Goal: Task Accomplishment & Management: Use online tool/utility

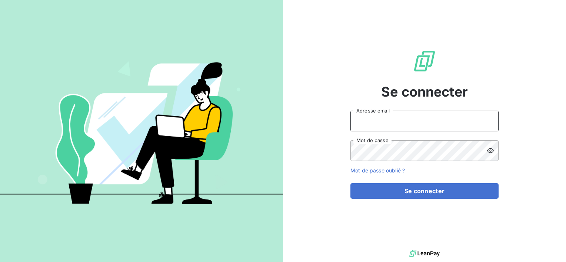
type input "[EMAIL_ADDRESS][DOMAIN_NAME]"
click at [402, 199] on div "Se connecter compta@mwb.fr Adresse email Mot de passe Mot de passe oublié ? Se …" at bounding box center [425, 124] width 148 height 248
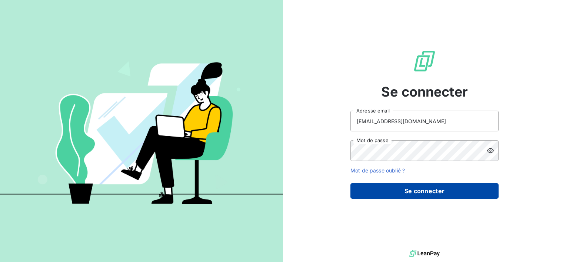
click at [401, 191] on button "Se connecter" at bounding box center [425, 192] width 148 height 16
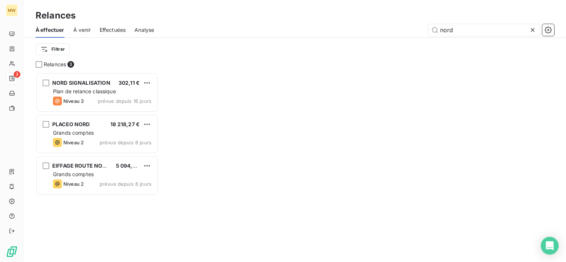
scroll to position [184, 117]
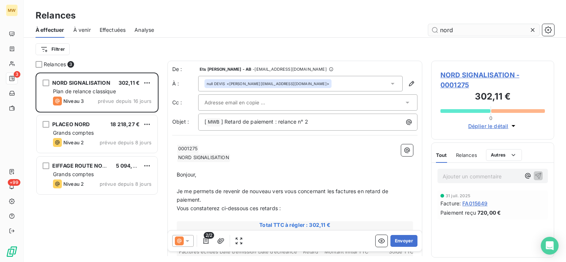
drag, startPoint x: 455, startPoint y: 32, endPoint x: 433, endPoint y: 32, distance: 22.2
click at [433, 32] on input "nord" at bounding box center [484, 30] width 111 height 12
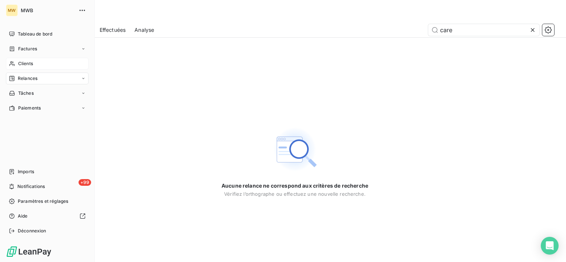
type input "care"
click at [24, 61] on span "Clients" at bounding box center [25, 63] width 15 height 7
click at [22, 61] on span "Clients" at bounding box center [25, 63] width 15 height 7
click at [32, 33] on span "Tableau de bord" at bounding box center [35, 34] width 34 height 7
click at [32, 34] on span "Tableau de bord" at bounding box center [35, 34] width 34 height 7
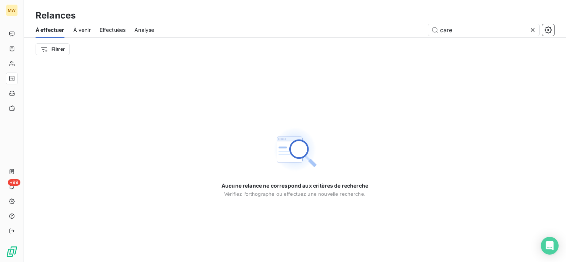
click at [531, 28] on icon at bounding box center [532, 29] width 7 height 7
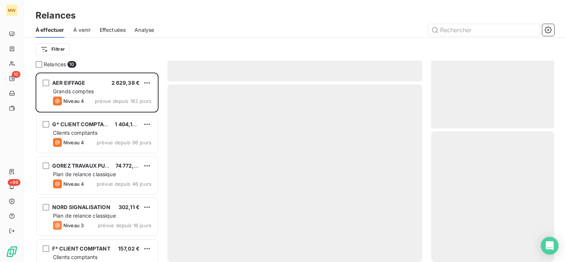
scroll to position [184, 117]
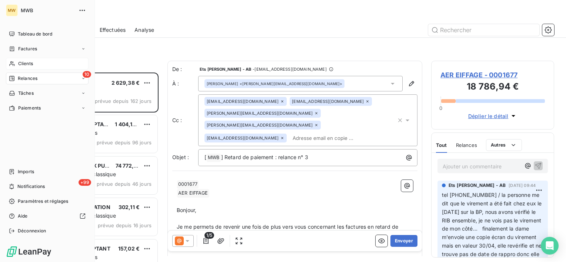
click at [28, 62] on span "Clients" at bounding box center [25, 63] width 15 height 7
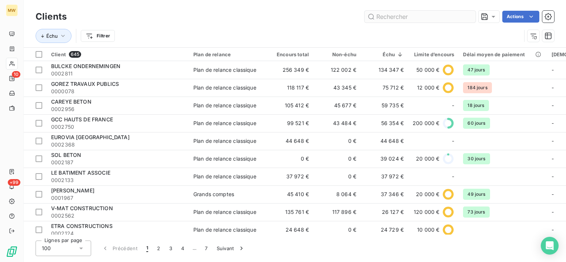
click at [387, 17] on input "text" at bounding box center [420, 17] width 111 height 12
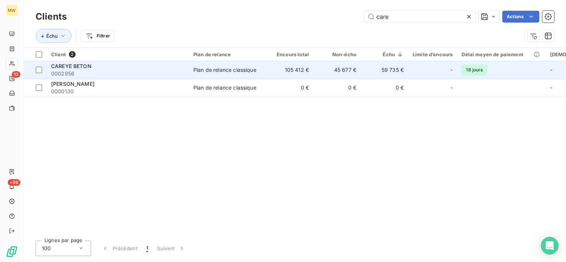
type input "care"
click at [122, 73] on span "0002956" at bounding box center [117, 73] width 133 height 7
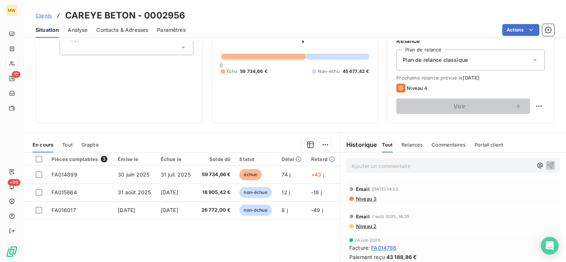
scroll to position [74, 0]
click at [462, 166] on p "Ajouter un commentaire ﻿" at bounding box center [442, 165] width 181 height 9
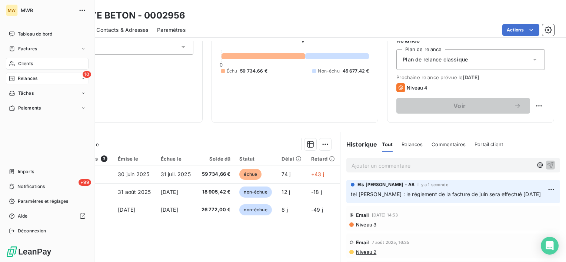
click at [26, 77] on span "Relances" at bounding box center [28, 78] width 20 height 7
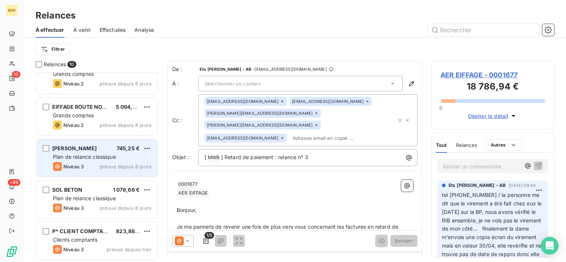
scroll to position [188, 0]
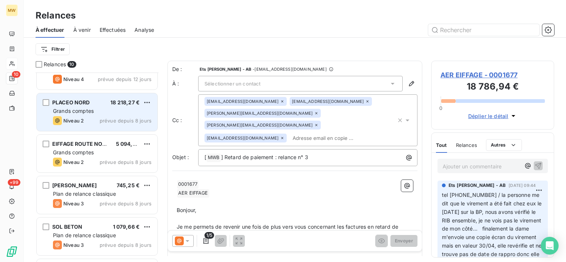
click at [72, 109] on span "Grands comptes" at bounding box center [73, 111] width 41 height 6
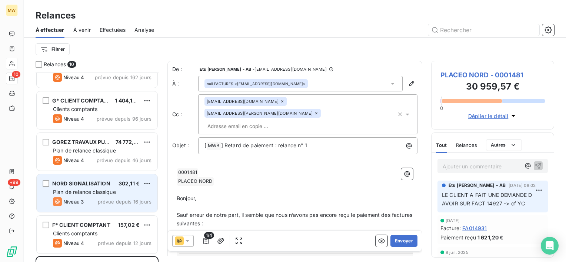
scroll to position [111, 0]
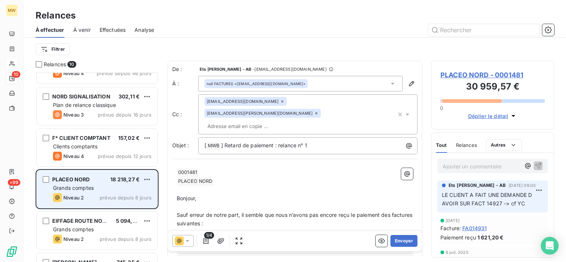
click at [87, 183] on div "PLACEO NORD 18 218,27 € Grands comptes Niveau 2 prévue depuis 8 jours" at bounding box center [97, 190] width 121 height 38
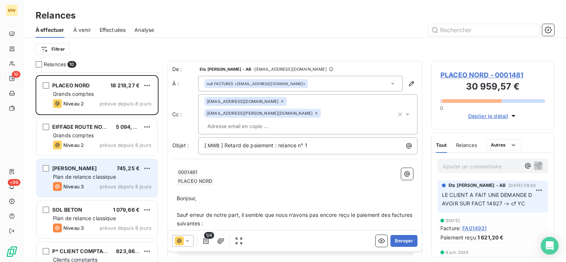
scroll to position [222, 0]
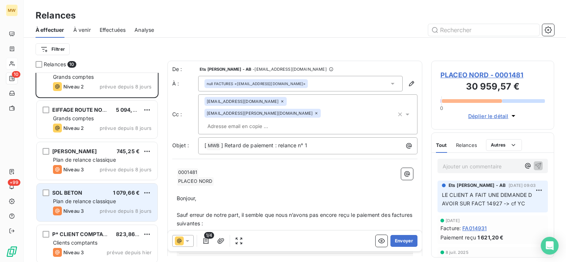
click at [86, 195] on div "SOL BETON 1 079,66 €" at bounding box center [102, 193] width 99 height 7
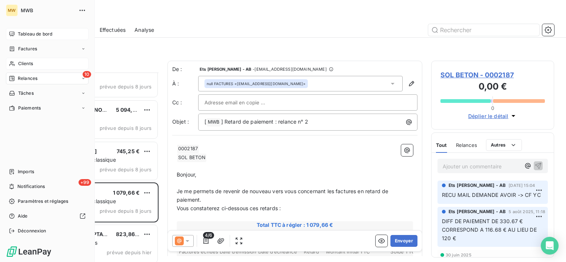
click at [19, 30] on div "Tableau de bord" at bounding box center [47, 34] width 83 height 12
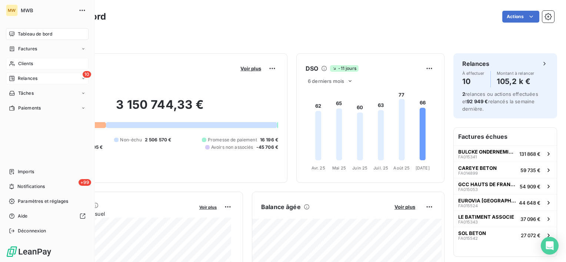
click at [30, 65] on span "Clients" at bounding box center [25, 63] width 15 height 7
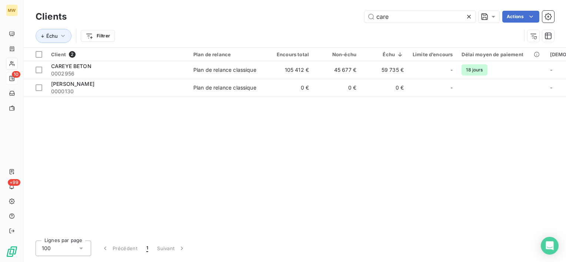
drag, startPoint x: 410, startPoint y: 14, endPoint x: 338, endPoint y: 5, distance: 72.5
click at [339, 5] on div "Clients care Actions Échu Filtrer" at bounding box center [295, 23] width 543 height 47
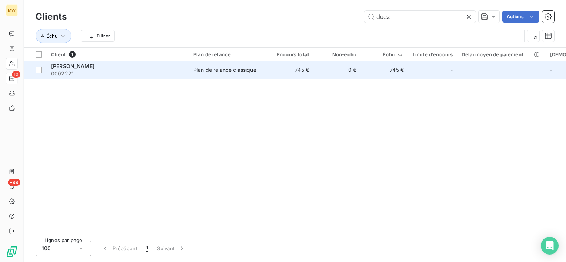
type input "duez"
click at [413, 69] on div "-" at bounding box center [433, 70] width 40 height 12
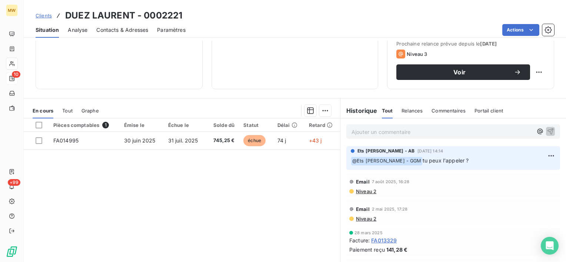
scroll to position [111, 0]
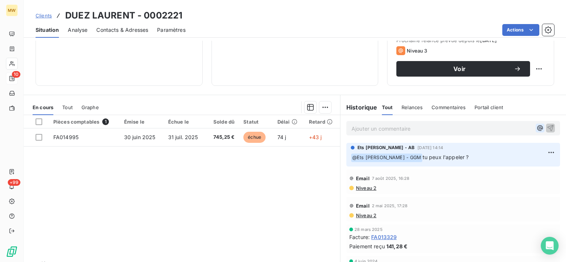
click at [537, 128] on icon "button" at bounding box center [540, 128] width 7 height 7
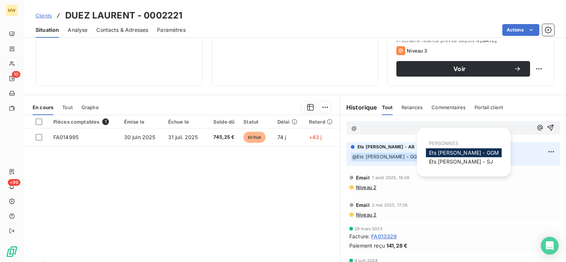
click at [494, 152] on span "Ets MARIUS WASILEWSKI - GGM" at bounding box center [464, 153] width 70 height 6
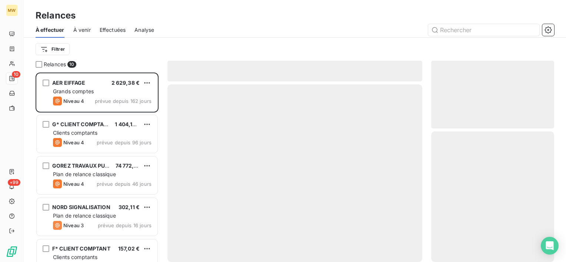
scroll to position [184, 117]
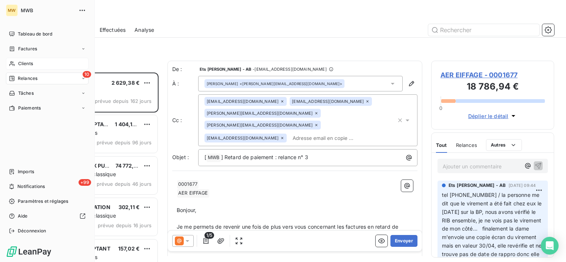
click at [23, 60] on span "Clients" at bounding box center [25, 63] width 15 height 7
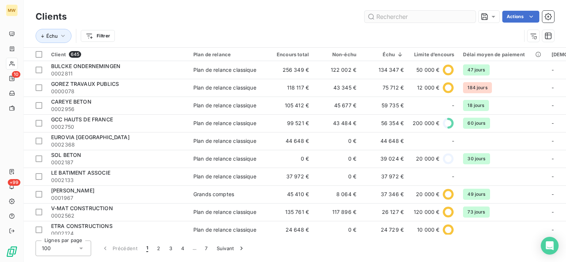
click at [395, 14] on input "text" at bounding box center [420, 17] width 111 height 12
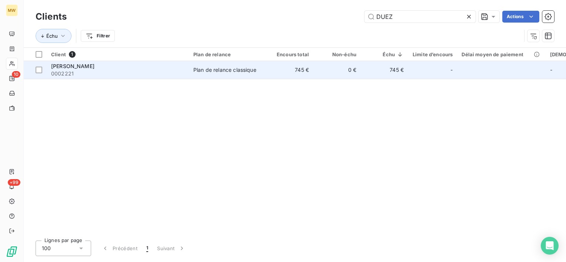
type input "DUEZ"
click at [386, 73] on td "745 €" at bounding box center [384, 70] width 47 height 18
